Goal: Task Accomplishment & Management: Complete application form

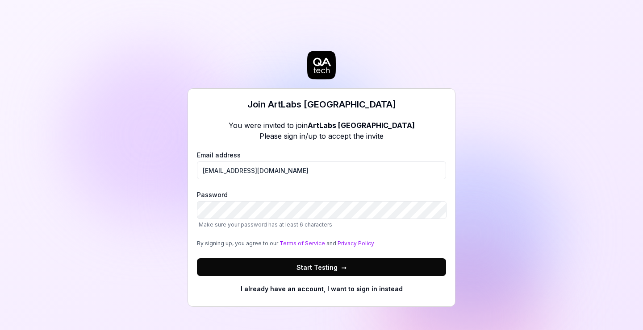
click at [358, 265] on button "Start Testing →" at bounding box center [321, 267] width 249 height 18
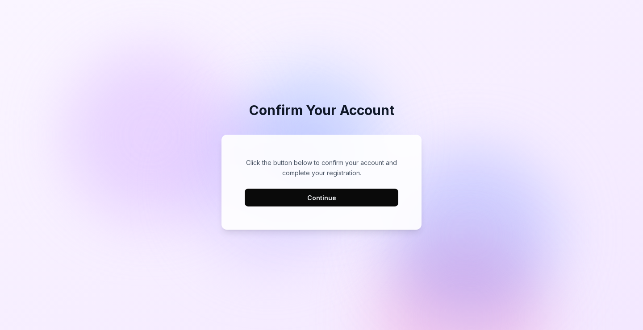
click at [382, 197] on button "Continue" at bounding box center [322, 198] width 154 height 18
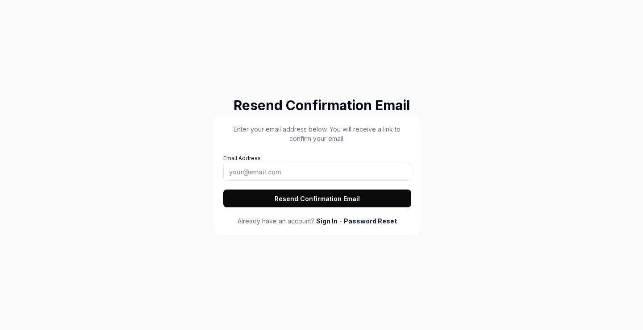
click at [396, 158] on div "Email Address" at bounding box center [317, 166] width 188 height 29
click at [383, 168] on input "Email Address" at bounding box center [317, 172] width 188 height 18
type input "[EMAIL_ADDRESS][DOMAIN_NAME]"
click at [373, 202] on button "Resend Confirmation Email" at bounding box center [317, 199] width 188 height 18
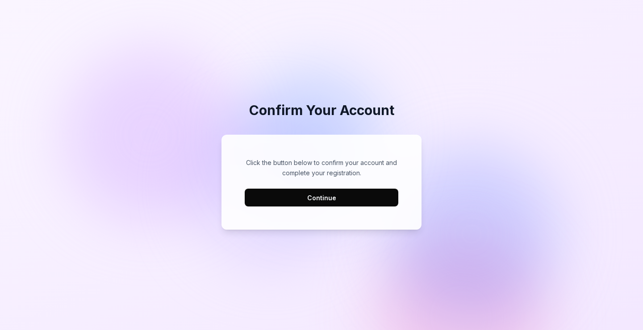
click at [386, 206] on button "Continue" at bounding box center [322, 198] width 154 height 18
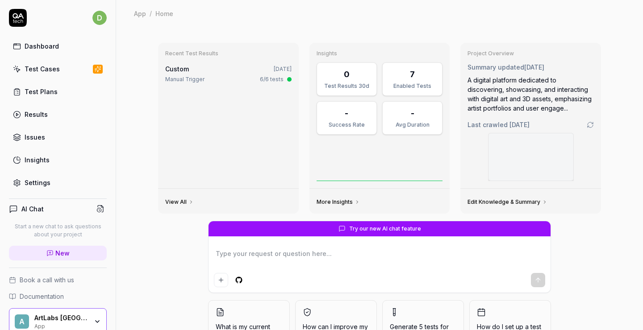
type textarea "*"
